Goal: Information Seeking & Learning: Learn about a topic

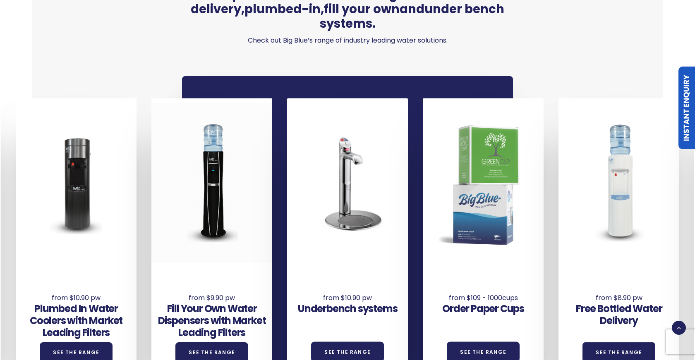
scroll to position [526, 0]
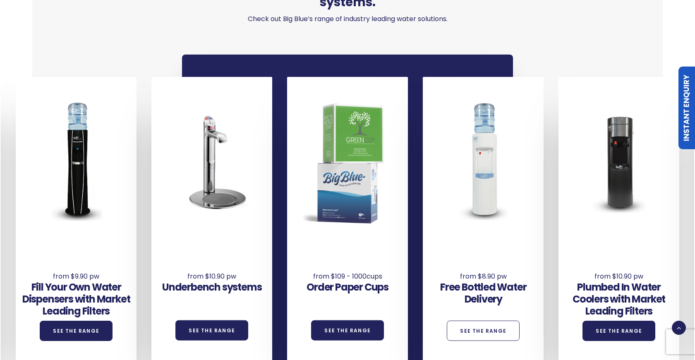
click at [500, 321] on link "See the Range" at bounding box center [483, 331] width 73 height 20
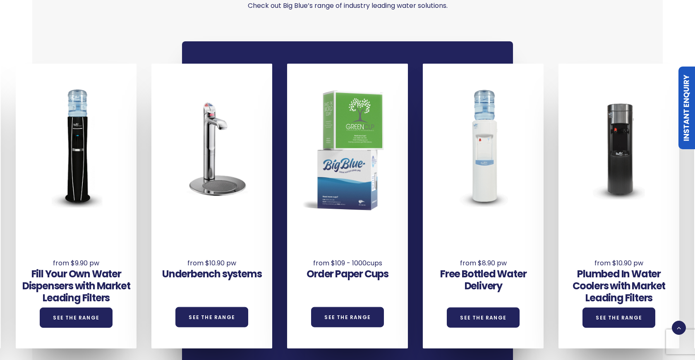
scroll to position [48, 0]
click at [84, 258] on div "Fill Your Own Water Dispensers with Market Leading Filters See the Range" at bounding box center [76, 293] width 121 height 70
click at [80, 258] on div "Fill Your Own Water Dispensers with Market Leading Filters See the Range" at bounding box center [76, 293] width 121 height 70
click at [69, 308] on link "See the Range" at bounding box center [76, 318] width 73 height 20
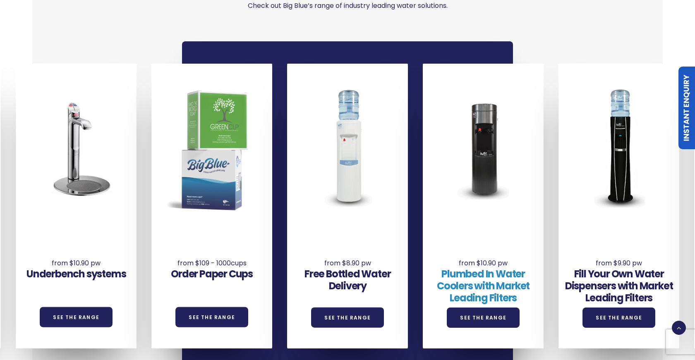
click at [505, 267] on link "Plumbed In Water Coolers with Market Leading Filters" at bounding box center [483, 286] width 93 height 38
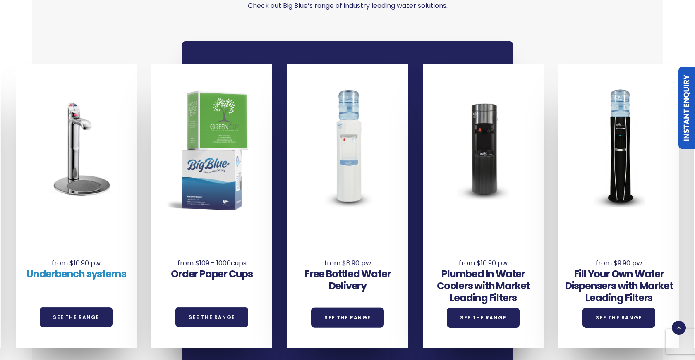
click at [60, 267] on link "Underbench systems" at bounding box center [75, 274] width 99 height 14
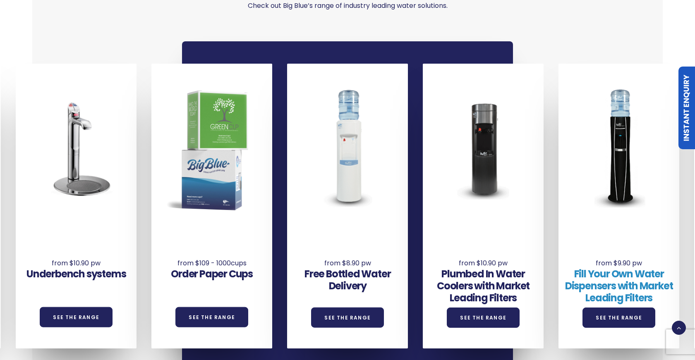
click at [505, 271] on link "Fill Your Own Water Dispensers with Market Leading Filters" at bounding box center [619, 286] width 108 height 38
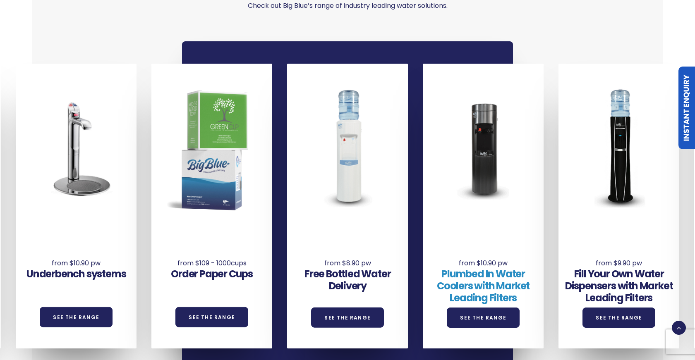
click at [479, 271] on link "Plumbed In Water Coolers with Market Leading Filters" at bounding box center [483, 286] width 93 height 38
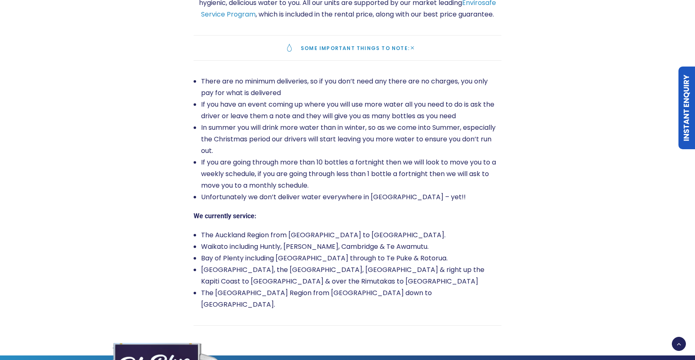
scroll to position [1469, 0]
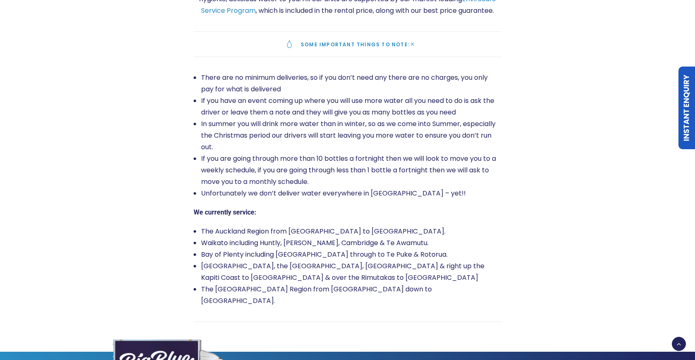
click at [327, 47] on link "Some important things to note:" at bounding box center [348, 44] width 308 height 25
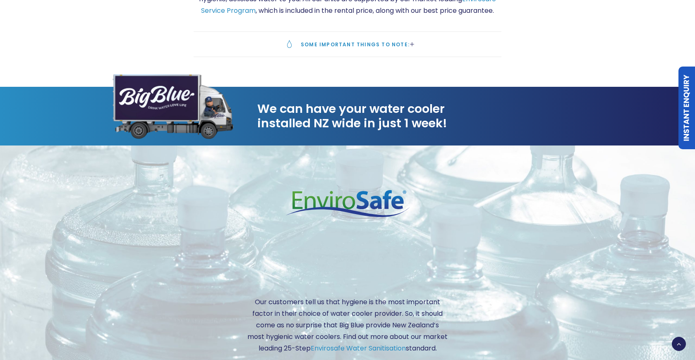
click at [327, 47] on link "Some important things to note:" at bounding box center [348, 44] width 308 height 25
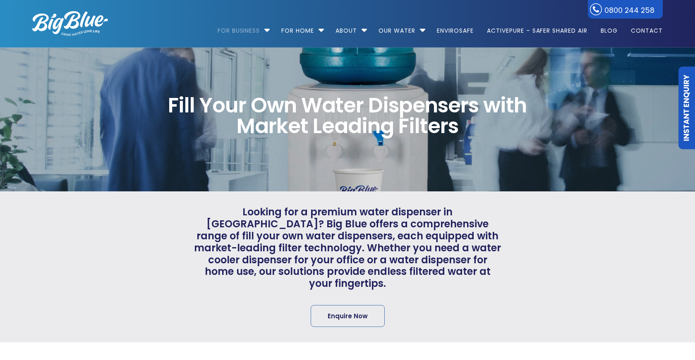
scroll to position [49, 0]
click at [466, 252] on span "Looking for a premium water dispenser in NZ? Big Blue offers a comprehensive ra…" at bounding box center [348, 248] width 308 height 84
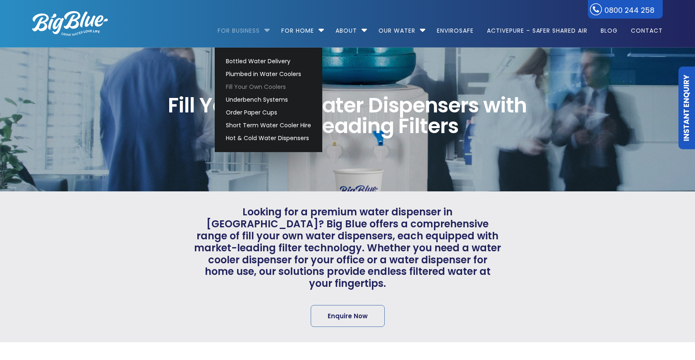
click at [261, 30] on link "For Business" at bounding box center [242, 26] width 48 height 53
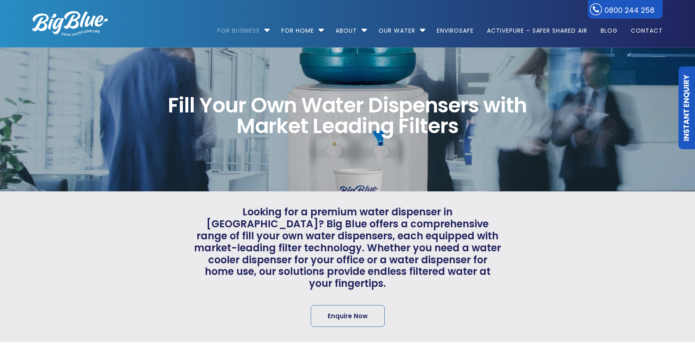
click at [60, 29] on img at bounding box center [70, 23] width 76 height 25
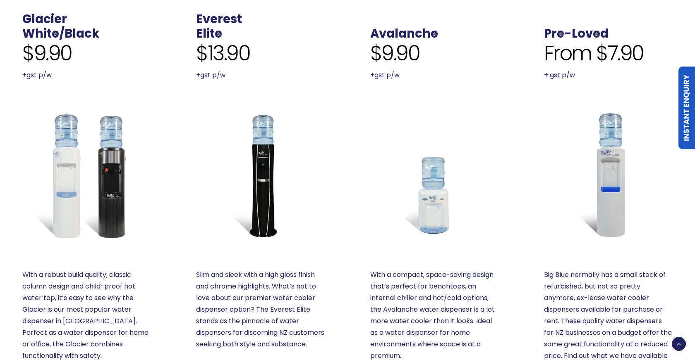
scroll to position [436, 0]
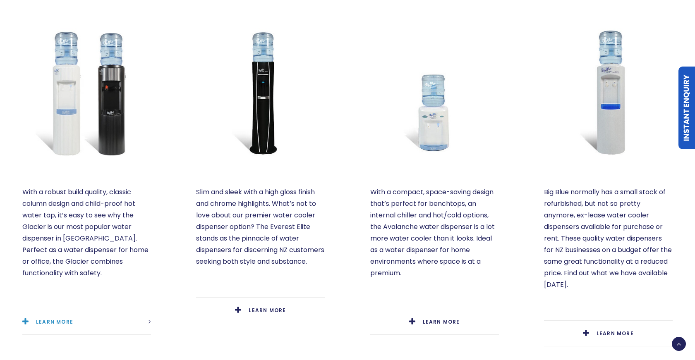
click at [73, 310] on link "LEARN MORE" at bounding box center [86, 322] width 129 height 25
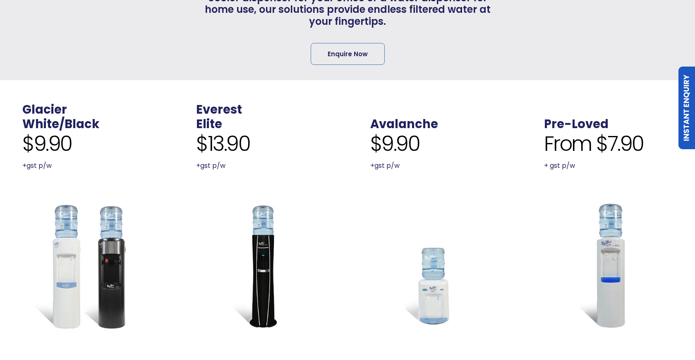
scroll to position [265, 0]
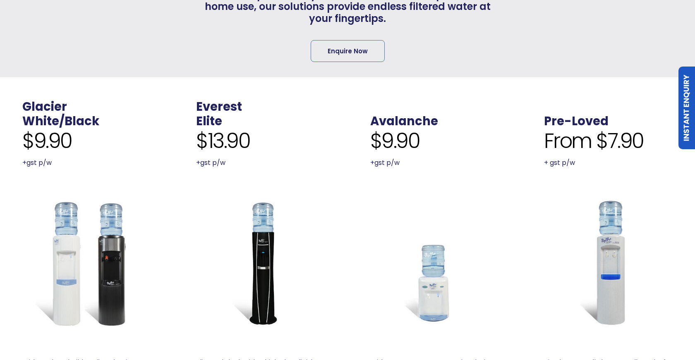
click at [86, 0] on div at bounding box center [97, 1] width 161 height 121
click at [385, 113] on link "Avalanche" at bounding box center [404, 121] width 68 height 17
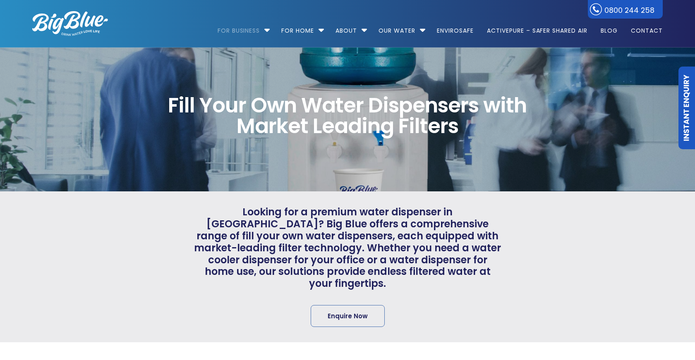
scroll to position [34, 0]
click at [292, 226] on span "Looking for a premium water dispenser in NZ? Big Blue offers a comprehensive ra…" at bounding box center [348, 248] width 308 height 84
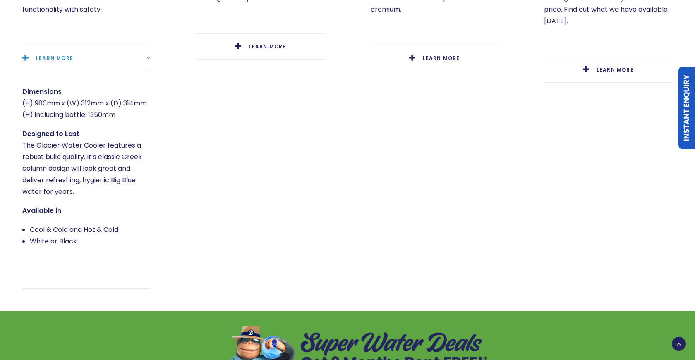
scroll to position [28, 0]
click at [142, 46] on link "LEARN MORE" at bounding box center [86, 58] width 129 height 25
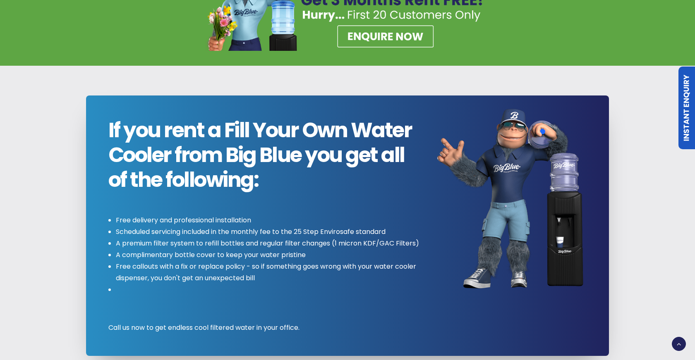
scroll to position [49, 0]
click at [279, 262] on li "Free callouts with a fix or replace policy - so if something goes wrong with yo…" at bounding box center [269, 272] width 307 height 23
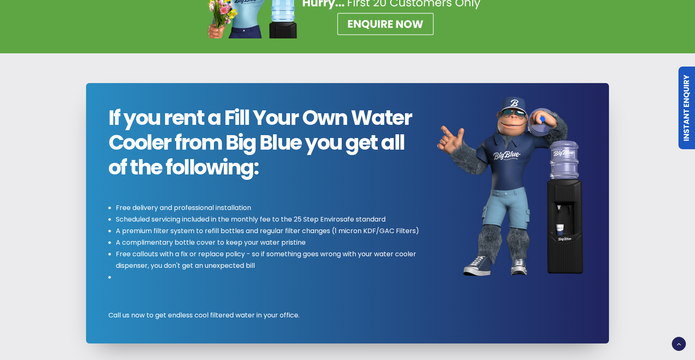
scroll to position [869, 0]
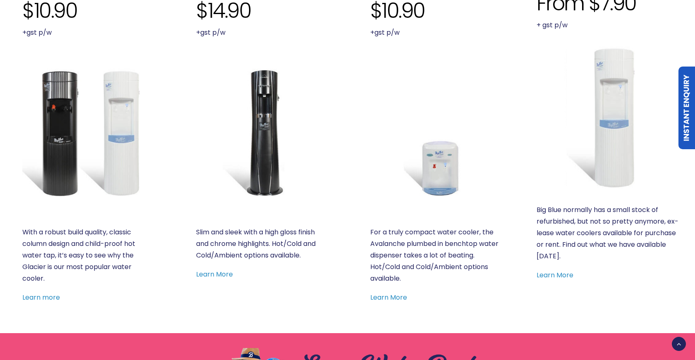
scroll to position [363, 0]
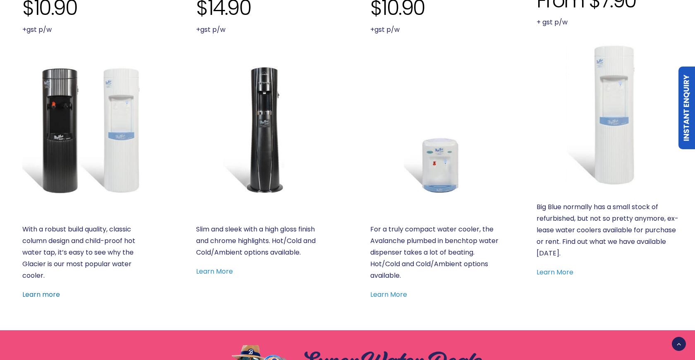
click at [36, 294] on link "Learn more" at bounding box center [41, 295] width 38 height 10
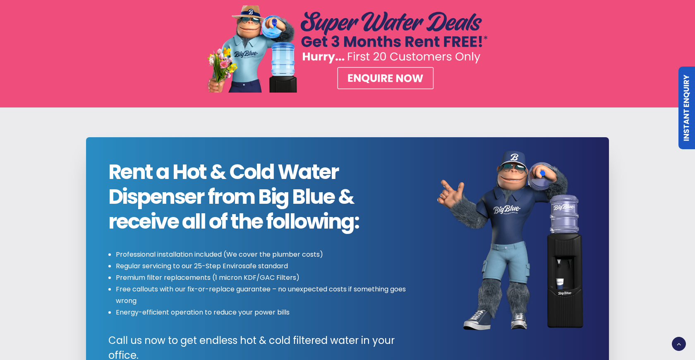
scroll to position [699, 0]
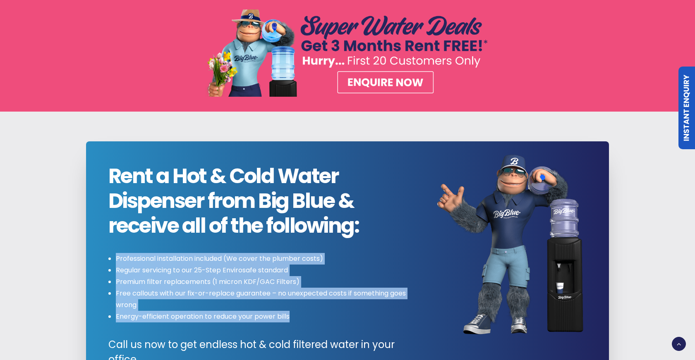
drag, startPoint x: 116, startPoint y: 256, endPoint x: 291, endPoint y: 319, distance: 185.6
click at [291, 319] on ul "Professional installation included (We cover the plumber costs) Regular servici…" at bounding box center [265, 288] width 314 height 70
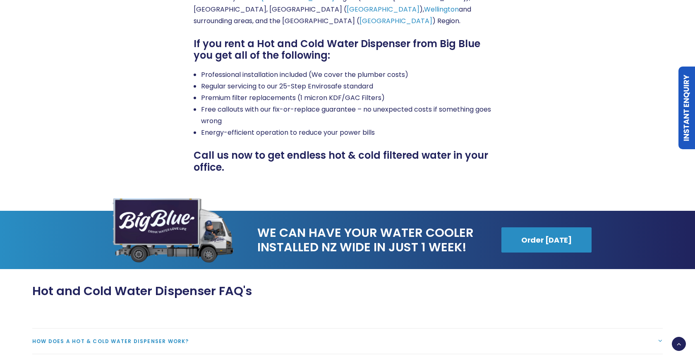
scroll to position [1811, 0]
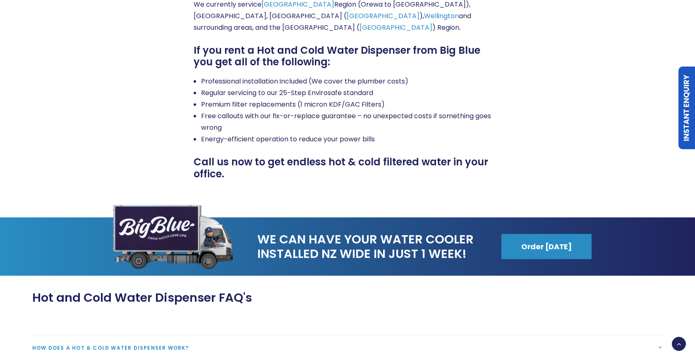
click at [383, 134] on li "Energy-efficient operation to reduce your power bills" at bounding box center [351, 140] width 300 height 12
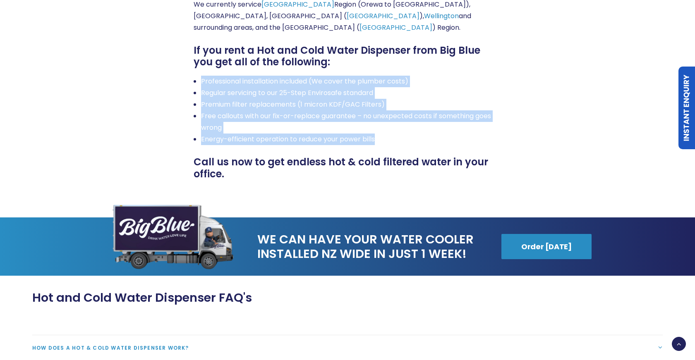
drag, startPoint x: 377, startPoint y: 139, endPoint x: 202, endPoint y: 77, distance: 185.2
click at [202, 77] on ul "Professional installation included (We cover the plumber costs) Regular servici…" at bounding box center [348, 111] width 308 height 70
click at [209, 79] on li "Professional installation included (We cover the plumber costs)" at bounding box center [351, 82] width 300 height 12
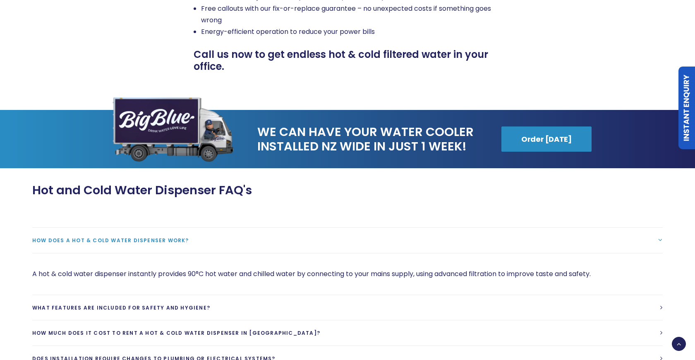
scroll to position [1770, 0]
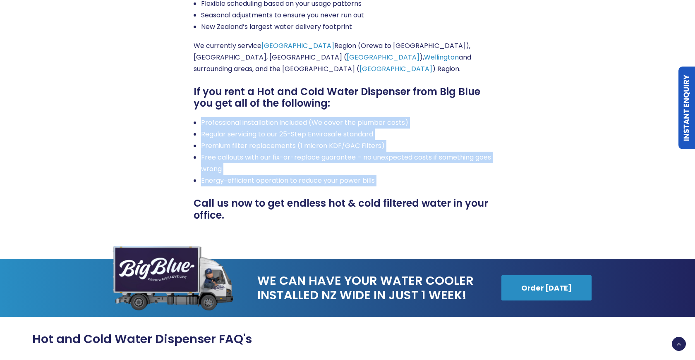
drag, startPoint x: 202, startPoint y: 116, endPoint x: 420, endPoint y: 184, distance: 228.7
click at [420, 188] on div "Benefits of our bottled water delivery service: No minimum deliveries – you onl…" at bounding box center [348, 94] width 308 height 255
click at [415, 180] on li "Energy-efficient operation to reduce your power bills" at bounding box center [351, 181] width 300 height 12
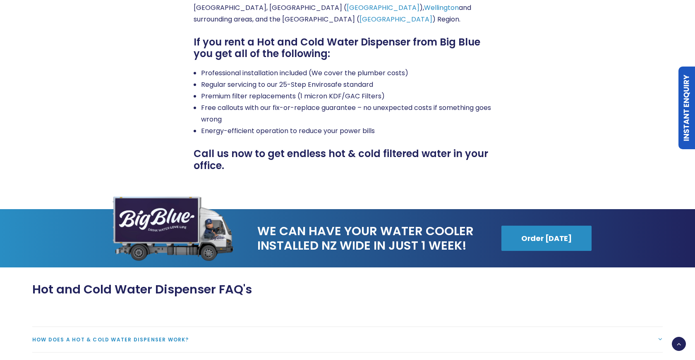
scroll to position [1792, 0]
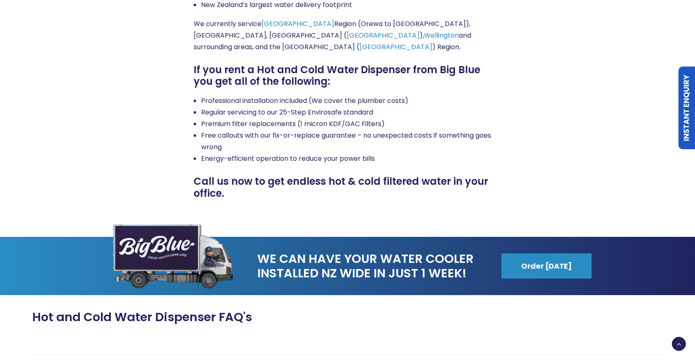
click at [202, 133] on li "Free callouts with our fix-or-replace guarantee – no unexpected costs if someth…" at bounding box center [351, 141] width 300 height 23
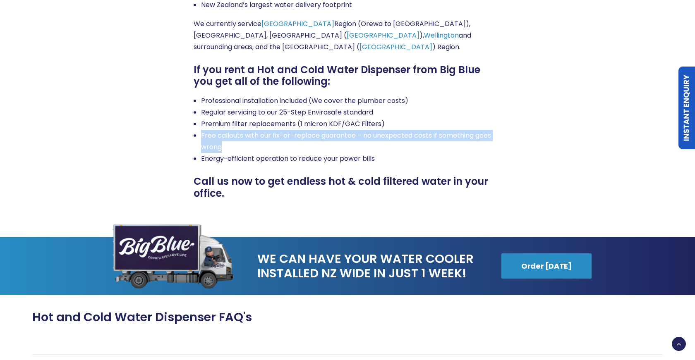
drag, startPoint x: 201, startPoint y: 133, endPoint x: 224, endPoint y: 142, distance: 25.0
click at [224, 142] on ul "Professional installation included (We cover the plumber costs) Regular servici…" at bounding box center [348, 130] width 308 height 70
copy li "Free callouts with our fix-or-replace guarantee – no unexpected costs if someth…"
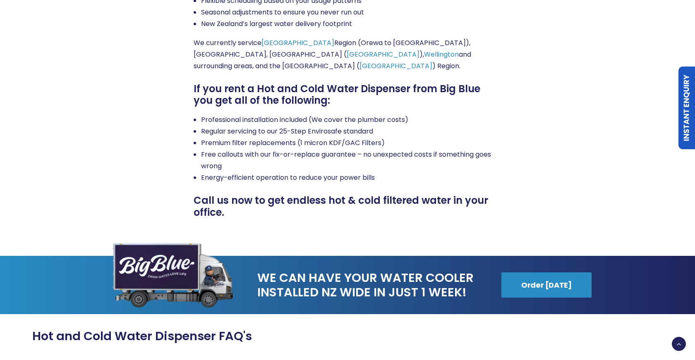
click at [150, 140] on div at bounding box center [97, 61] width 161 height 331
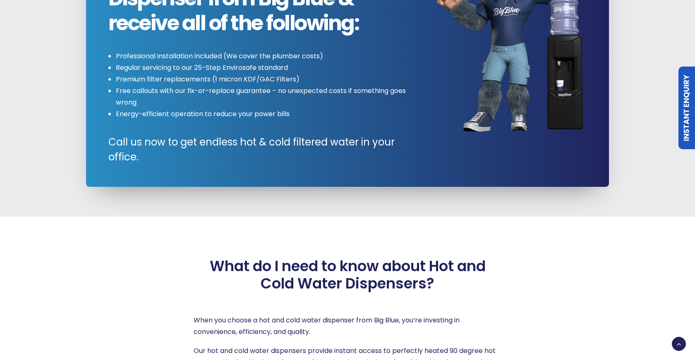
scroll to position [857, 0]
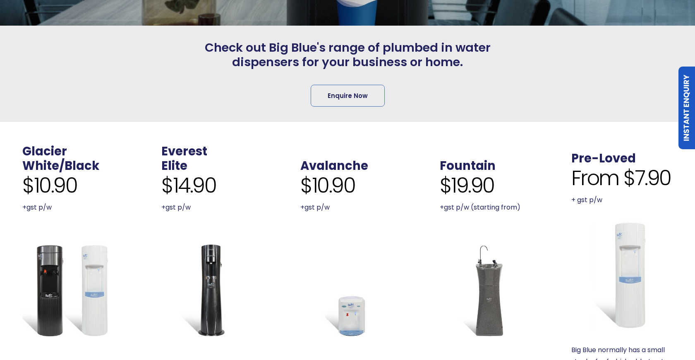
scroll to position [49, 0]
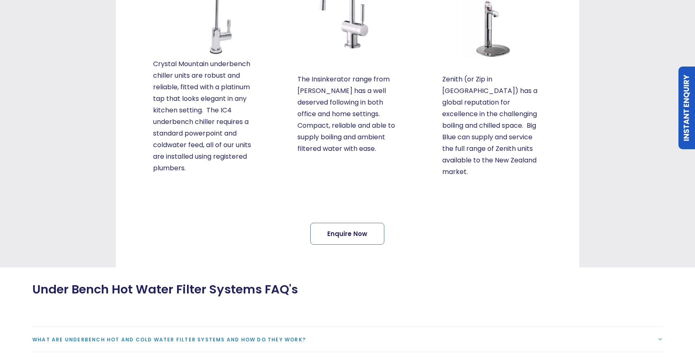
scroll to position [344, 0]
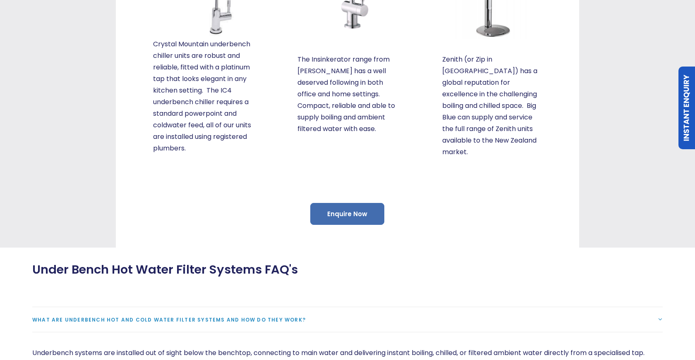
click at [354, 209] on link "Enquire Now" at bounding box center [347, 214] width 74 height 22
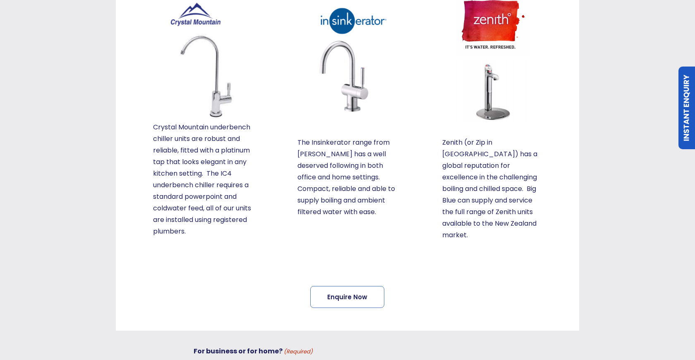
scroll to position [7, 0]
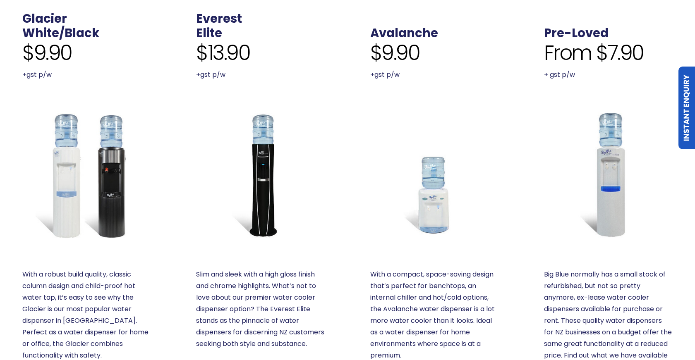
scroll to position [343, 0]
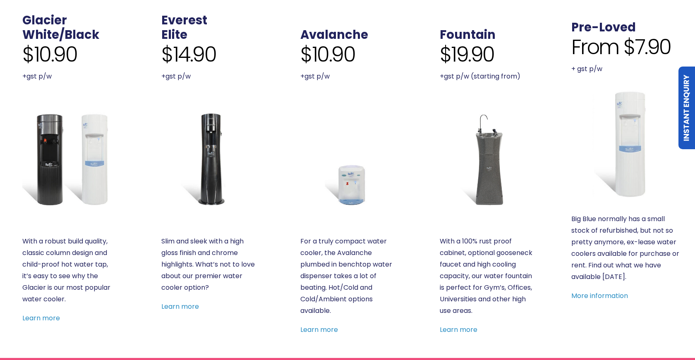
scroll to position [263, 0]
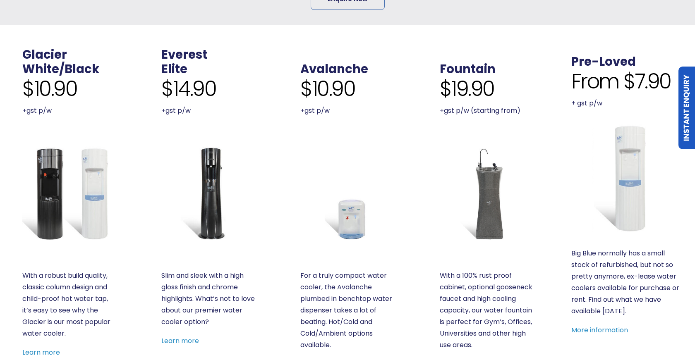
click at [208, 144] on div "Everest Elite $14.90 +gst p/w Slim and sleek with a high gloss finish and chrom…" at bounding box center [208, 198] width 94 height 300
click at [175, 67] on link "Elite" at bounding box center [174, 69] width 26 height 17
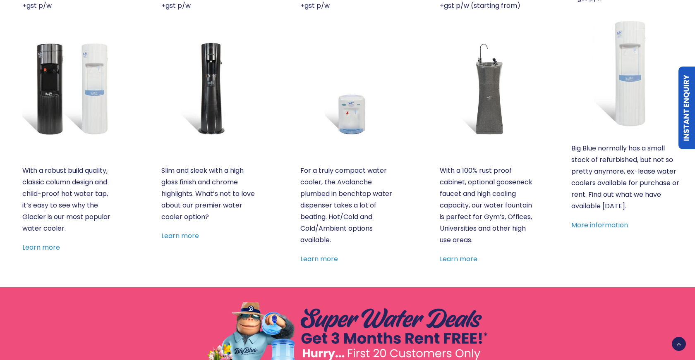
scroll to position [249, 0]
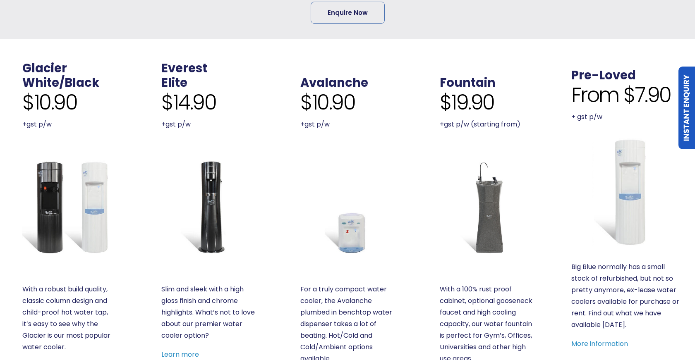
click at [472, 98] on span "$19.90" at bounding box center [467, 102] width 55 height 25
click at [473, 80] on link "Fountain" at bounding box center [468, 82] width 56 height 17
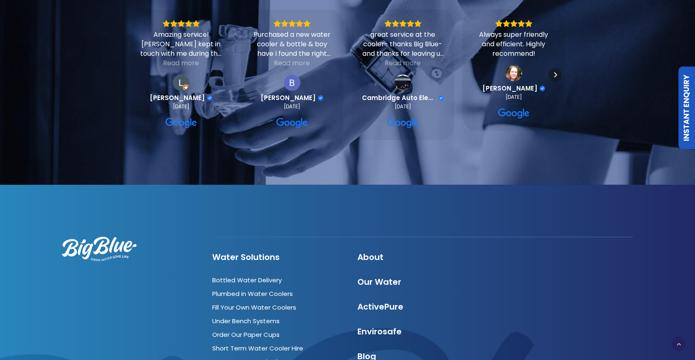
scroll to position [804, 0]
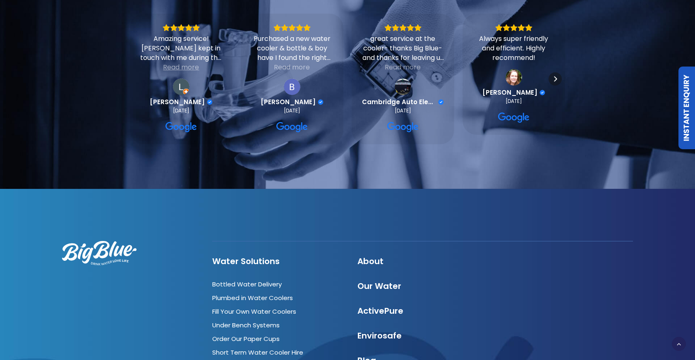
click at [184, 72] on div "Read more" at bounding box center [181, 67] width 36 height 10
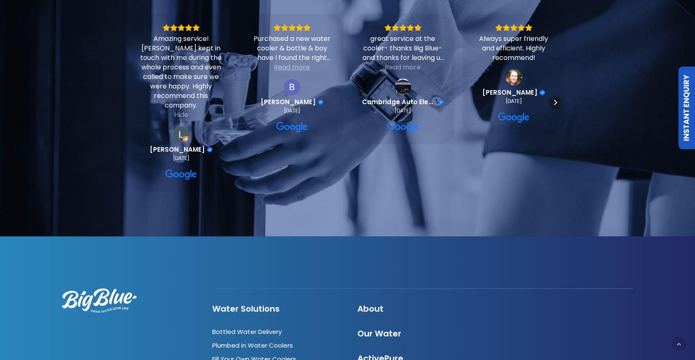
click at [290, 72] on div "Read more" at bounding box center [292, 67] width 36 height 10
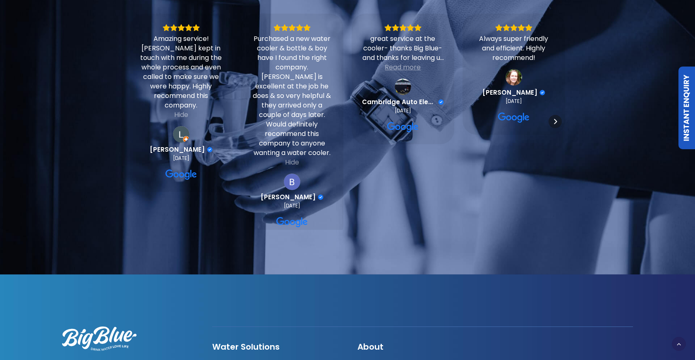
click at [401, 72] on div "Read more" at bounding box center [403, 67] width 36 height 10
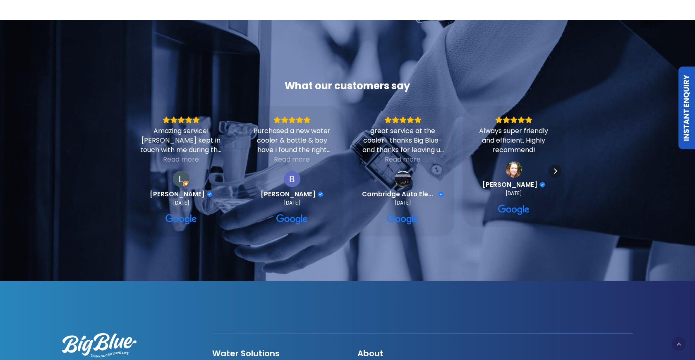
scroll to position [886, 0]
